Goal: Task Accomplishment & Management: Manage account settings

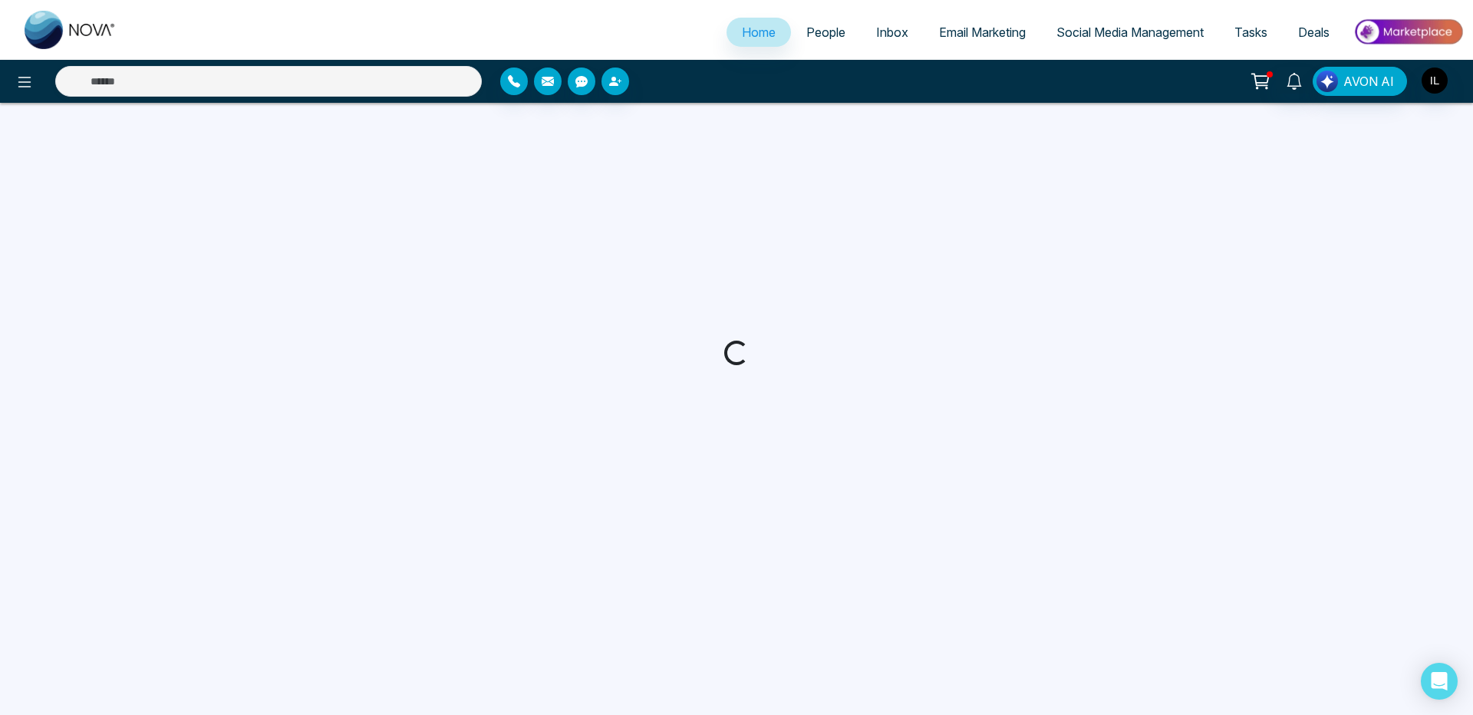
select select "*"
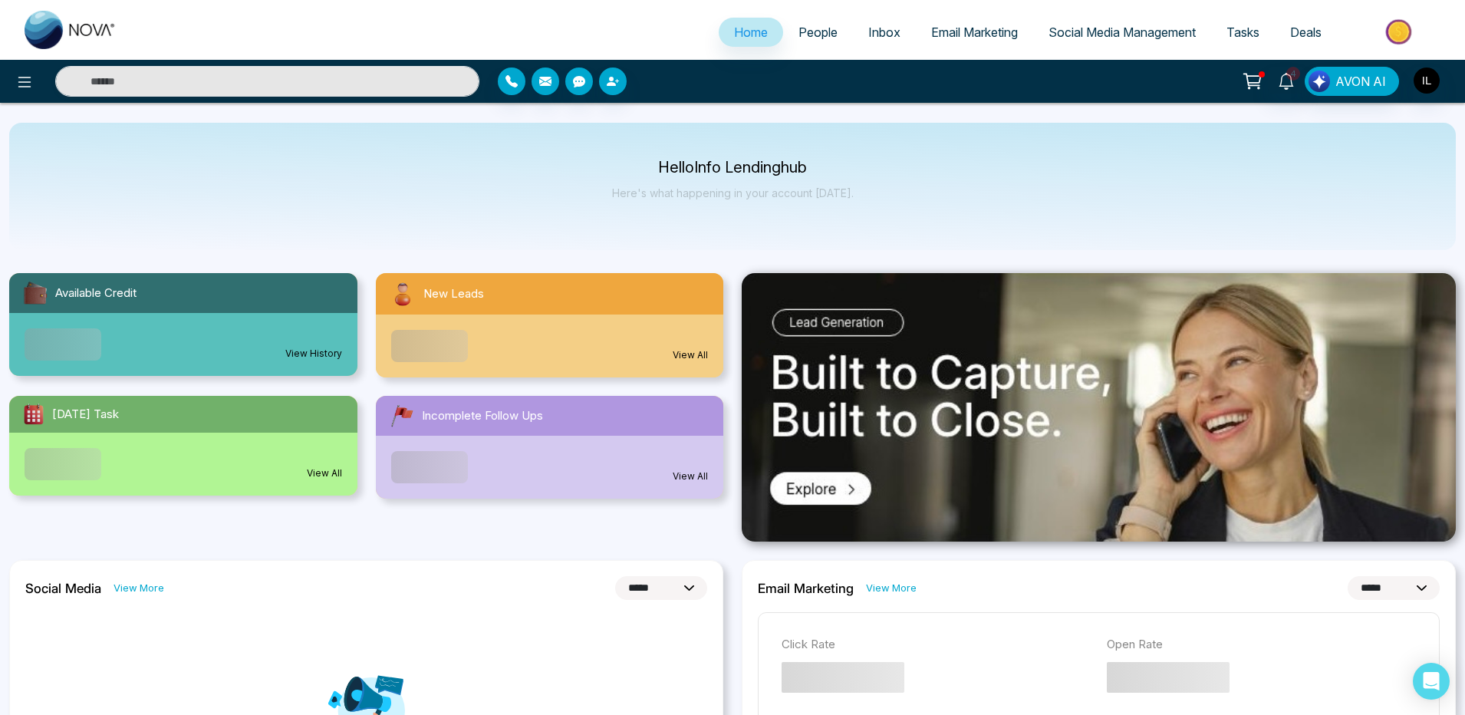
click at [988, 31] on span "Email Marketing" at bounding box center [974, 32] width 87 height 15
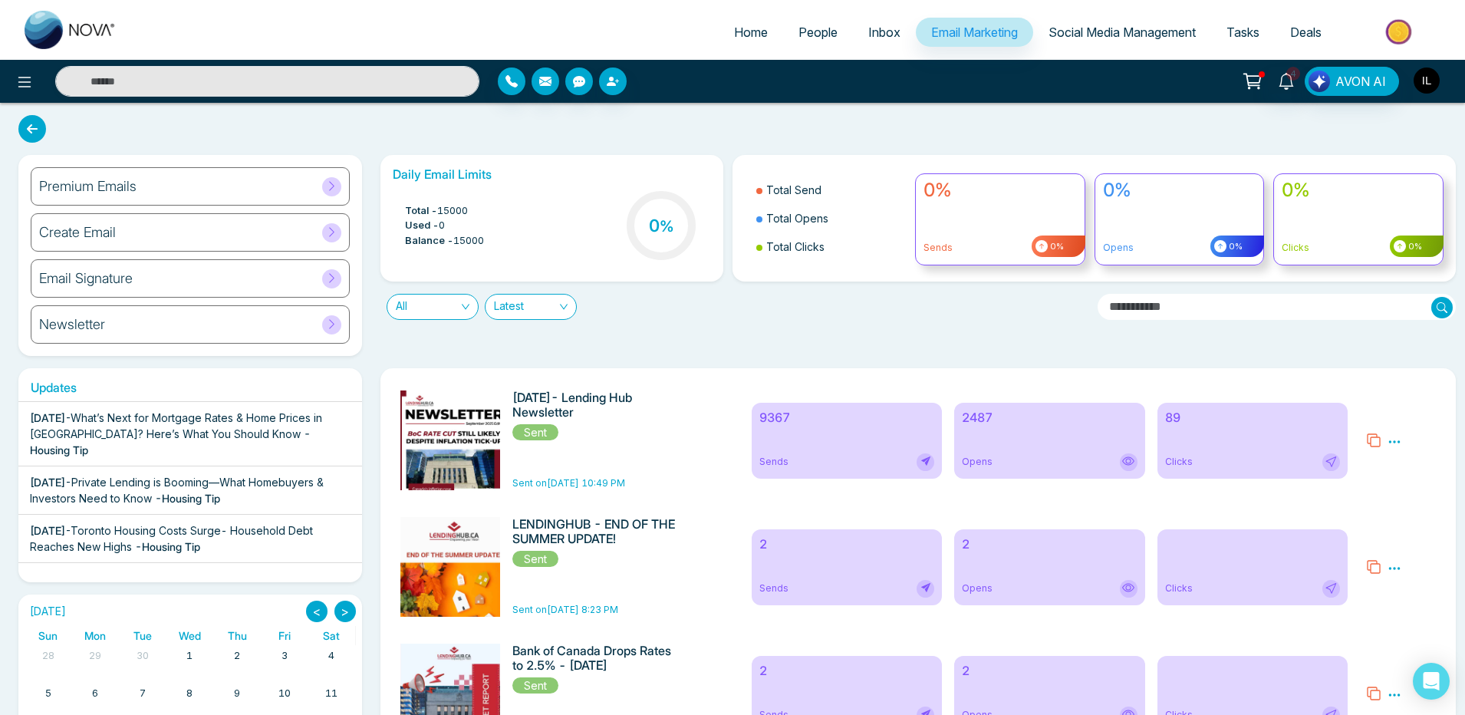
click at [1426, 83] on img "button" at bounding box center [1427, 81] width 26 height 26
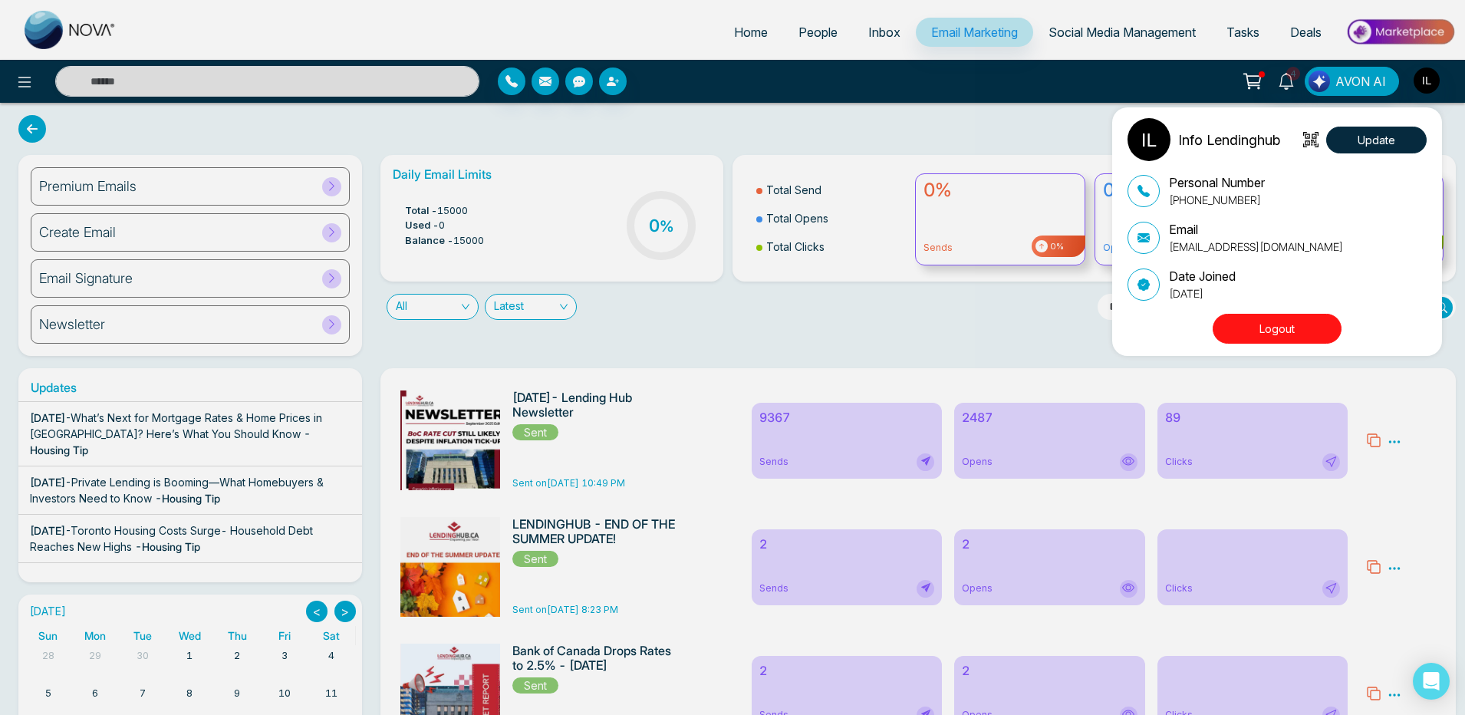
click at [1264, 336] on button "Logout" at bounding box center [1277, 329] width 129 height 30
